Goal: Transaction & Acquisition: Purchase product/service

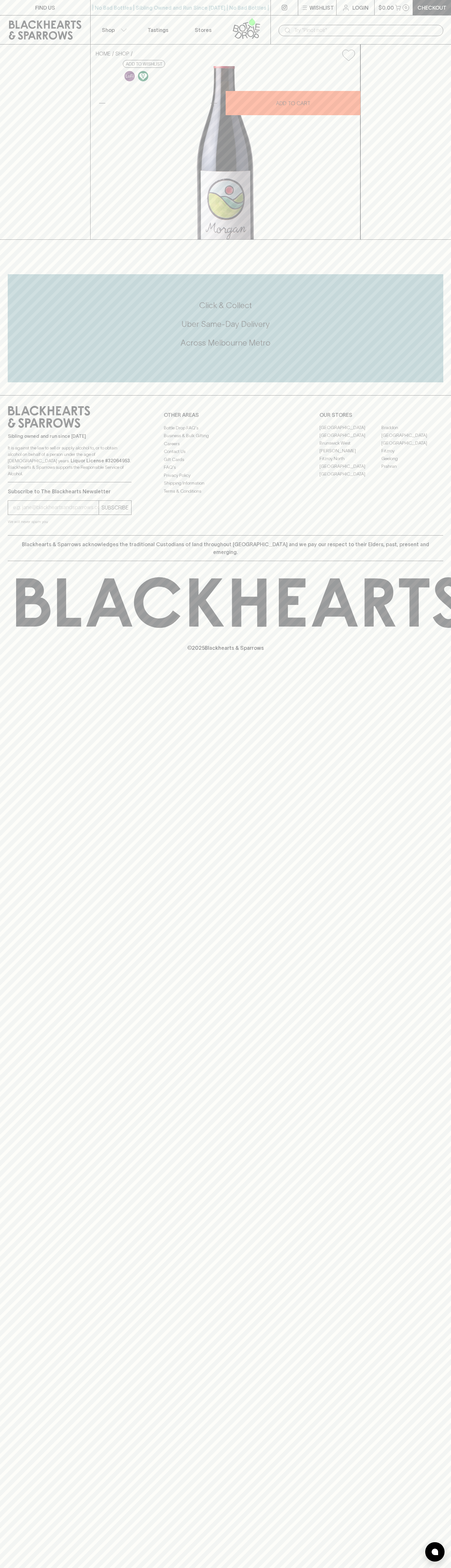
click at [289, 29] on icon at bounding box center [288, 30] width 5 height 5
click at [428, 561] on div "Blackhearts & Sparrows acknowledges the traditional Custodians of land througho…" at bounding box center [225, 548] width 435 height 26
click at [361, 1567] on html "FIND US | No Bad Bottles | Sibling Owned and Run Since 2006 | No Bad Bottles | …" at bounding box center [226, 784] width 451 height 1568
click at [11, 141] on div "HOME SHOP Les Fruits Morgan Pinot Noir 2023 $50.00 Add to wishlist 10% discount…" at bounding box center [226, 142] width 451 height 195
